Goal: Task Accomplishment & Management: Manage account settings

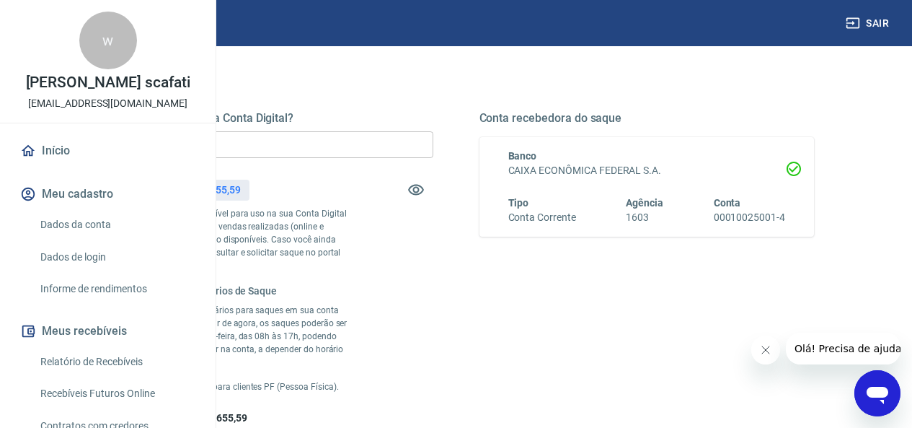
scroll to position [216, 0]
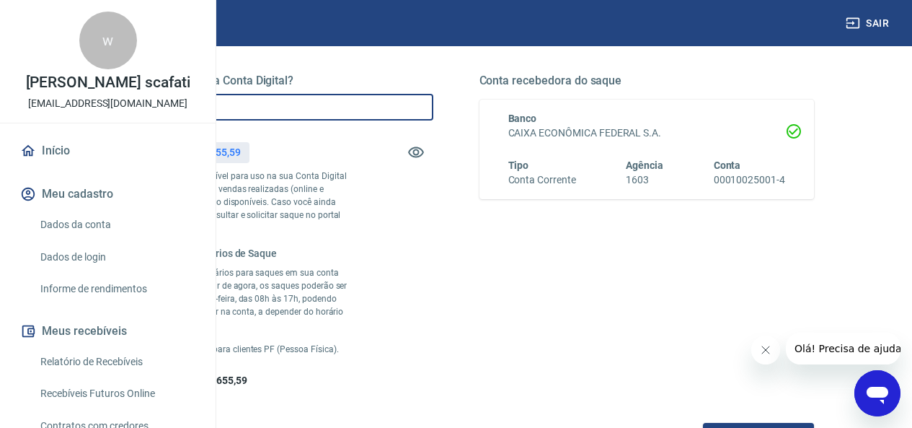
click at [353, 105] on input "R$ 0,00" at bounding box center [265, 107] width 335 height 27
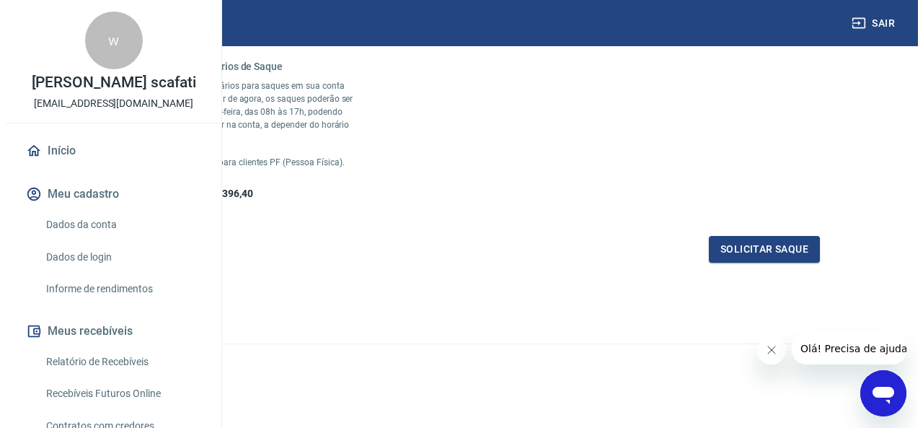
scroll to position [433, 0]
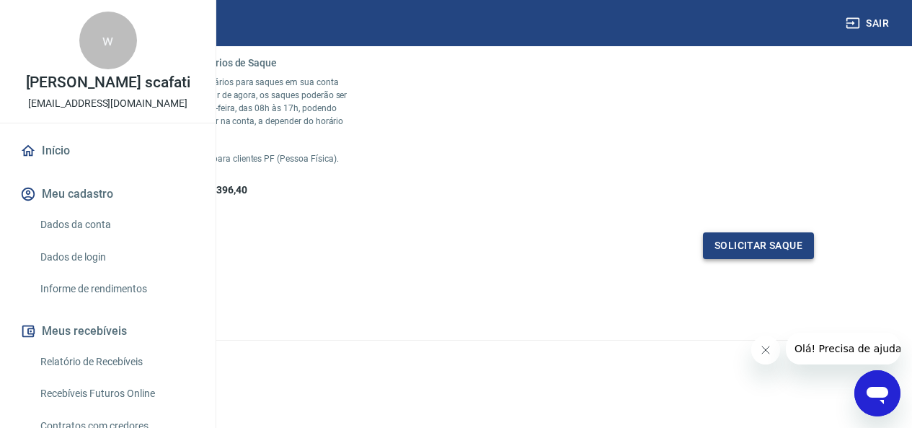
type input "R$ 4.259,19"
click at [726, 259] on button "Solicitar saque" at bounding box center [758, 245] width 111 height 27
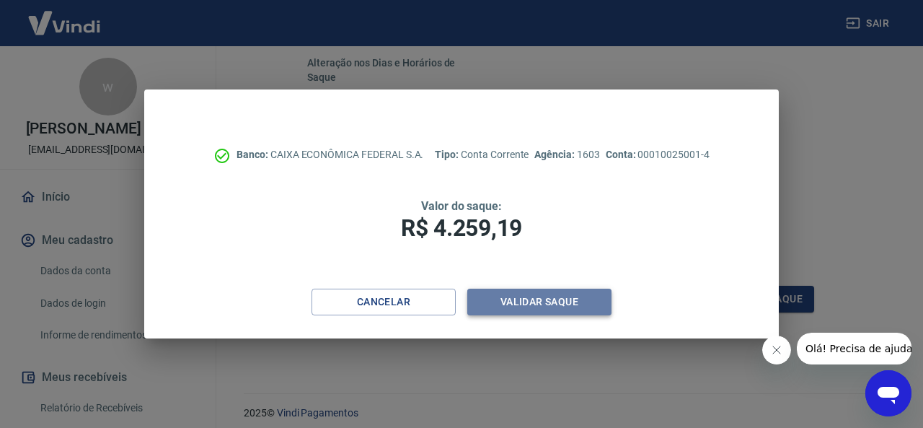
click at [539, 296] on button "Validar saque" at bounding box center [539, 301] width 144 height 27
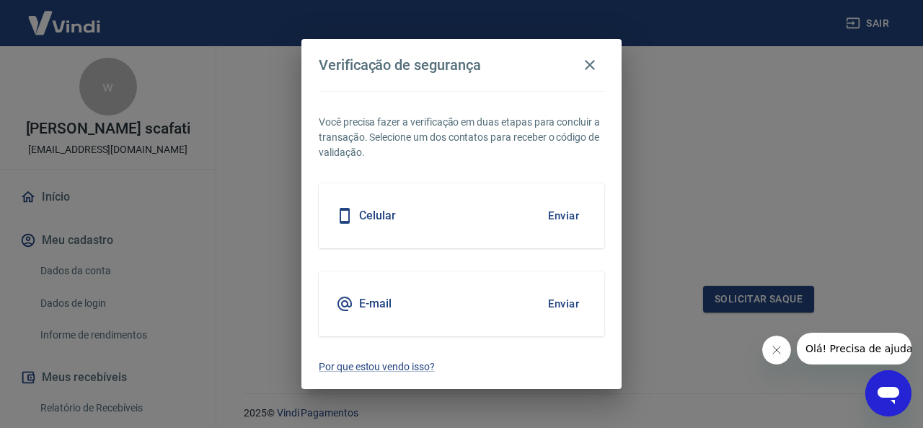
click at [558, 302] on button "Enviar" at bounding box center [563, 303] width 47 height 30
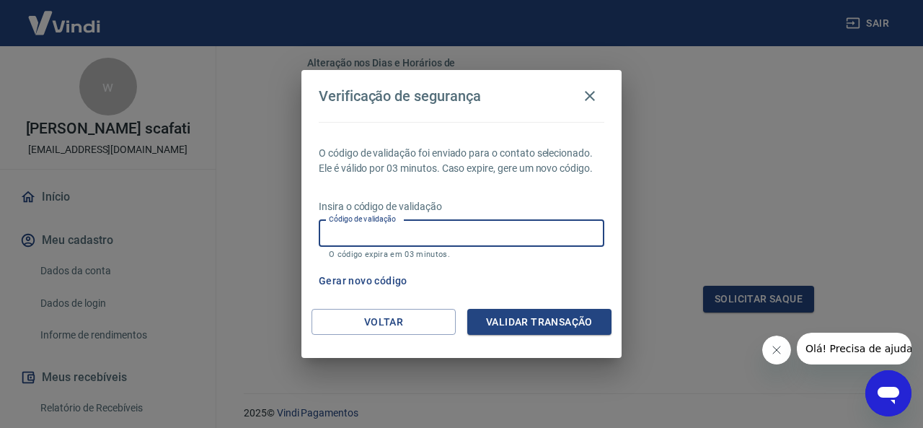
click at [418, 231] on input "Código de validação" at bounding box center [462, 233] width 286 height 27
type input "697870"
click at [502, 325] on button "Validar transação" at bounding box center [539, 322] width 144 height 27
